Goal: Task Accomplishment & Management: Complete application form

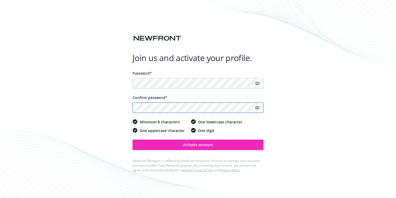
click at [0, 198] on com-1password-button at bounding box center [0, 198] width 0 height 0
drag, startPoint x: 294, startPoint y: 76, endPoint x: 282, endPoint y: 79, distance: 12.2
click at [294, 76] on div "Join us and activate your profile. Password* Confirm password* Minimum 8 charac…" at bounding box center [198, 99] width 396 height 198
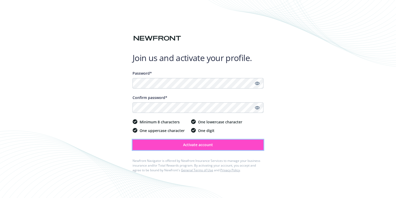
click at [205, 147] on span "Activate account" at bounding box center [198, 144] width 30 height 5
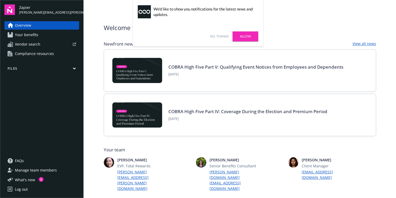
click at [247, 37] on link "Allow" at bounding box center [246, 36] width 26 height 10
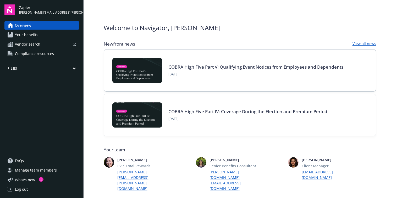
click at [41, 37] on link "Your benefits" at bounding box center [41, 35] width 75 height 8
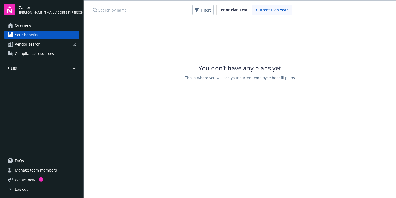
click at [40, 44] on span "Vendor search" at bounding box center [27, 44] width 25 height 8
